Goal: Find specific page/section: Find specific page/section

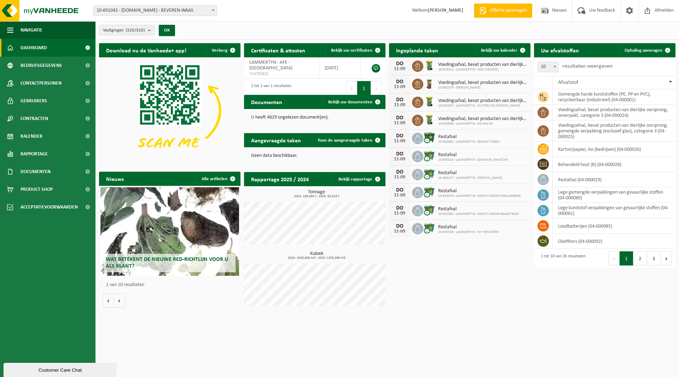
click at [143, 10] on span "10-691042 - [DOMAIN_NAME] - BEVEREN-WAAS" at bounding box center [155, 11] width 123 height 10
type input "de sutter"
select select "162275"
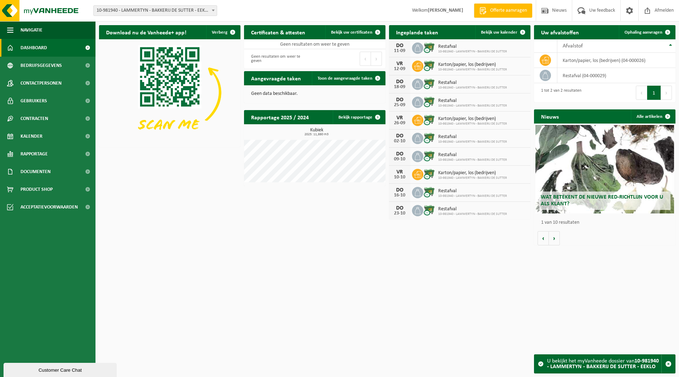
click at [158, 11] on span "10-981940 - LAMMERTYN - BAKKERIJ DE SUTTER - EEKLO" at bounding box center [155, 11] width 123 height 10
type input "drea"
select select "163269"
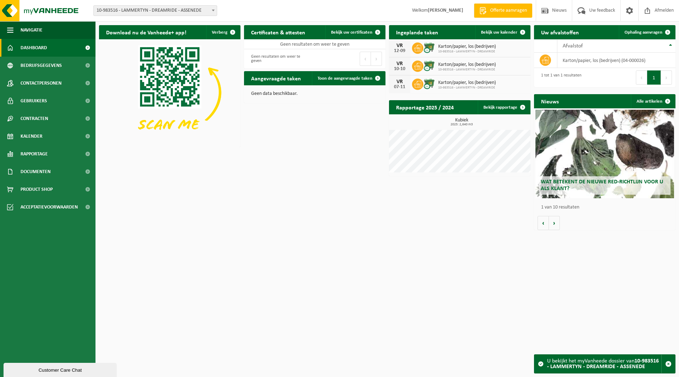
drag, startPoint x: 307, startPoint y: 204, endPoint x: 305, endPoint y: 200, distance: 3.8
click at [306, 202] on div "Download nu de Vanheede+ app! Verberg Certificaten & attesten Bekijk uw certifi…" at bounding box center [387, 128] width 580 height 212
click at [136, 11] on span "10-983516 - LAMMERTYN - DREAMRIDE - ASSENEDE" at bounding box center [155, 11] width 123 height 10
type input "n.con"
select select "159068"
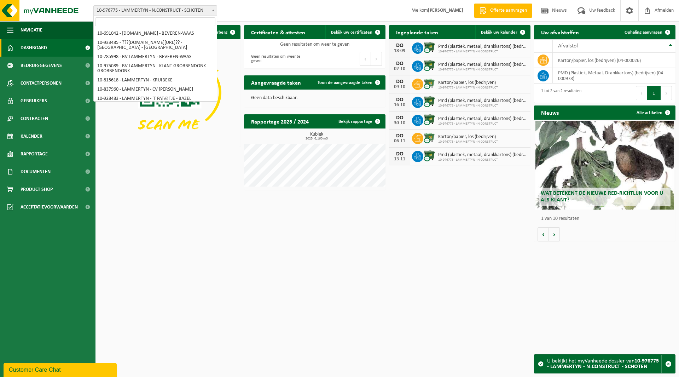
click at [126, 11] on span "10-976775 - LAMMERTYN - N.CONSTRUCT - SCHOTEN" at bounding box center [155, 11] width 123 height 10
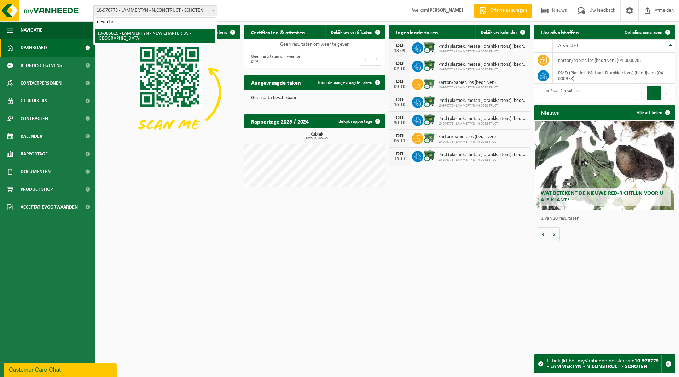
type input "new cha"
select select "165194"
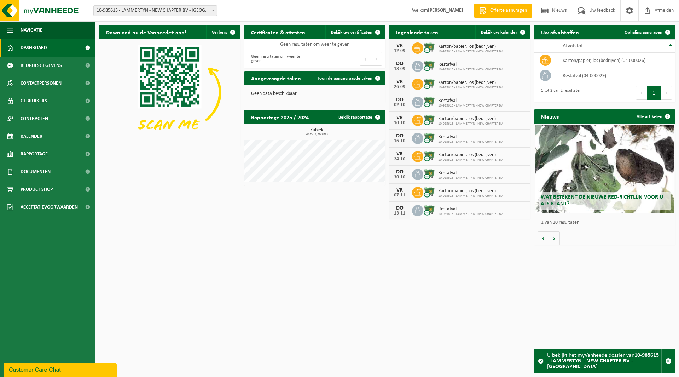
click at [143, 14] on span "10-985615 - LAMMERTYN - NEW CHAPTER BV - [GEOGRAPHIC_DATA]" at bounding box center [155, 11] width 123 height 10
type input "de da"
select select "134806"
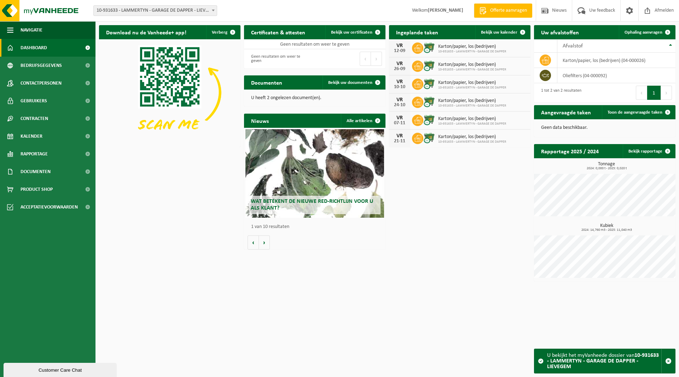
click at [133, 15] on span "10-931633 - LAMMERTYN - GARAGE DE DAPPER - LIEVEGEM" at bounding box center [155, 11] width 123 height 10
type input "livart"
select select "169243"
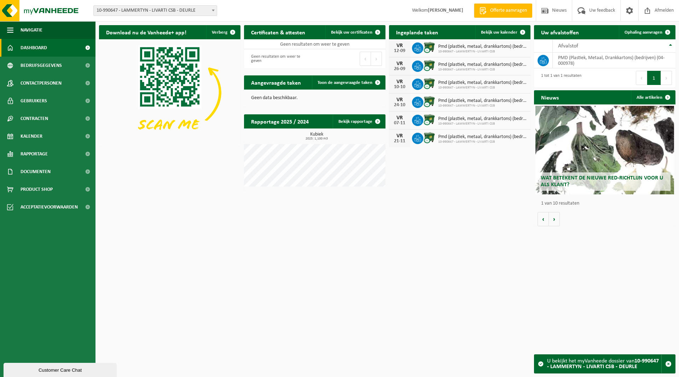
click at [116, 12] on span "10-990647 - LAMMERTYN - LIVARTI CSB - DEURLE" at bounding box center [155, 11] width 123 height 10
type input "scar"
select select "99011"
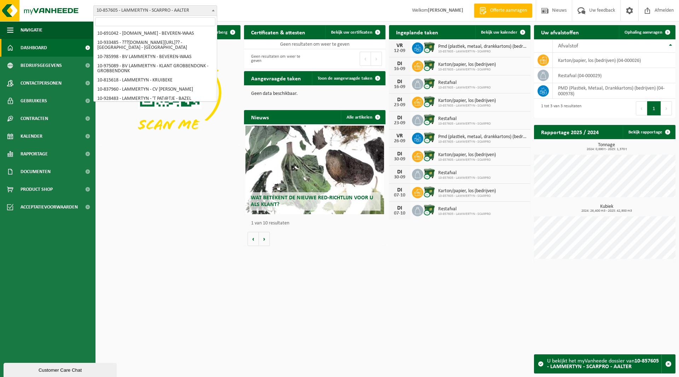
click at [123, 8] on span "10-857605 - LAMMERTYN - SCARPRO - AALTER" at bounding box center [155, 11] width 123 height 10
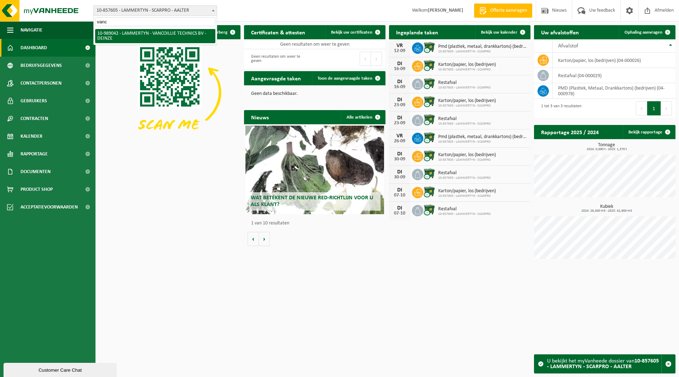
type input "vanc"
select select "168157"
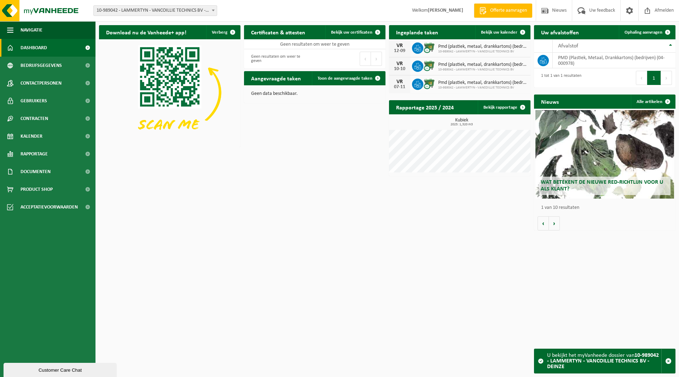
click at [136, 7] on span "10-989042 - LAMMERTYN - VANCOILLIE TECHNICS BV - DEINZE" at bounding box center [155, 11] width 123 height 10
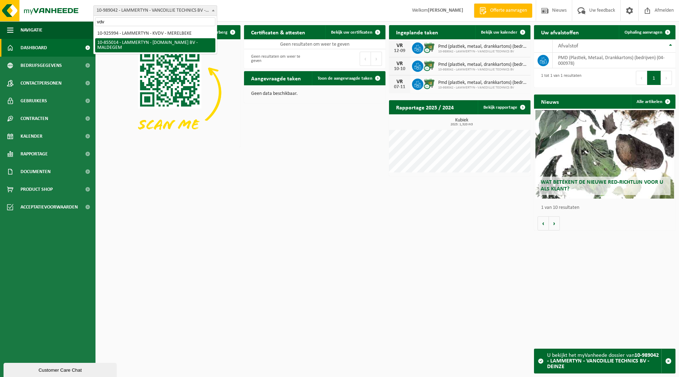
type input "vdv"
select select "98099"
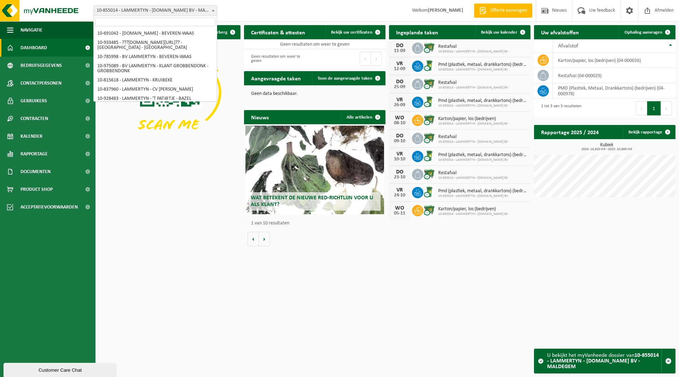
click at [148, 8] on span "10-855014 - LAMMERTYN - [DOMAIN_NAME] BV - MALDEGEM" at bounding box center [155, 11] width 123 height 10
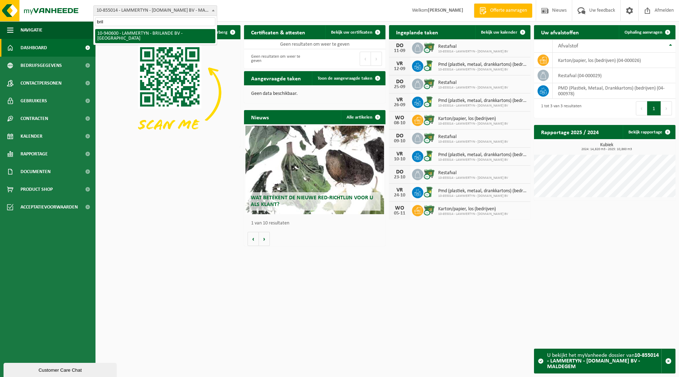
type input "bril"
select select "138956"
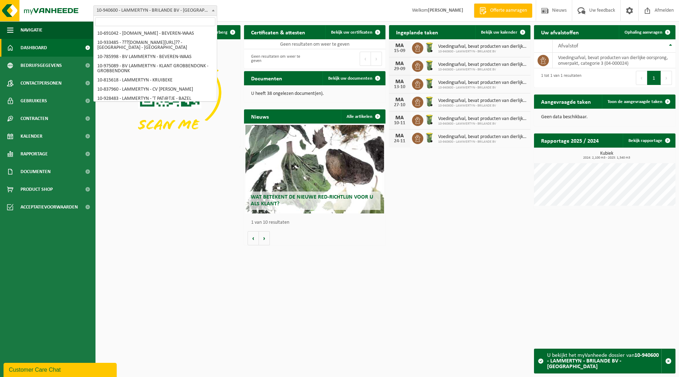
click at [152, 9] on span "10-940600 - LAMMERTYN - BRILANDE BV - [GEOGRAPHIC_DATA]" at bounding box center [155, 11] width 123 height 10
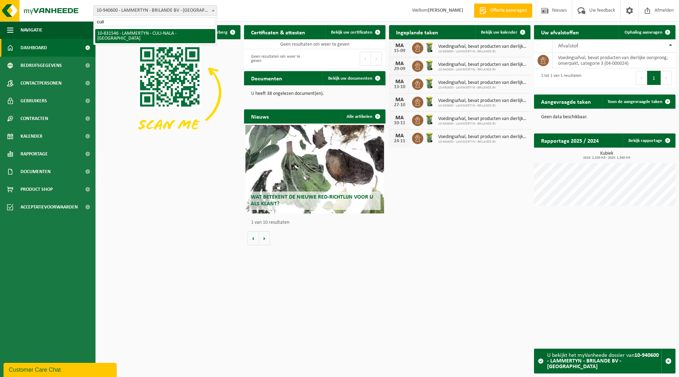
type input "culi"
select select "88701"
